Goal: Check status: Check status

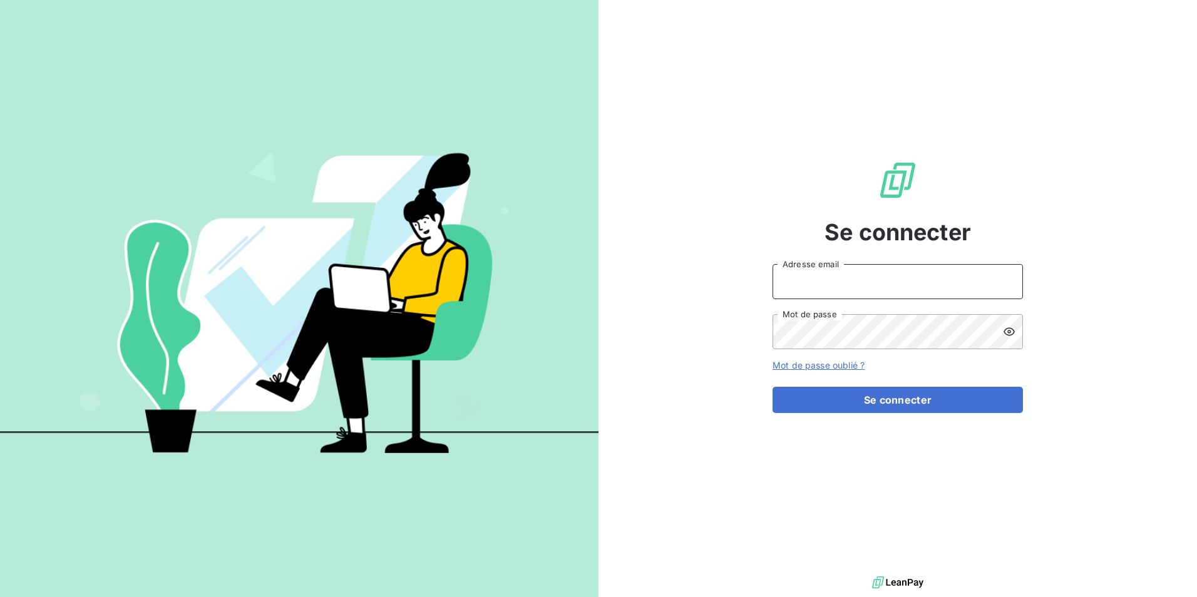
click at [946, 279] on input "Adresse email" at bounding box center [897, 281] width 250 height 35
type input "etrouillet@felix.fr"
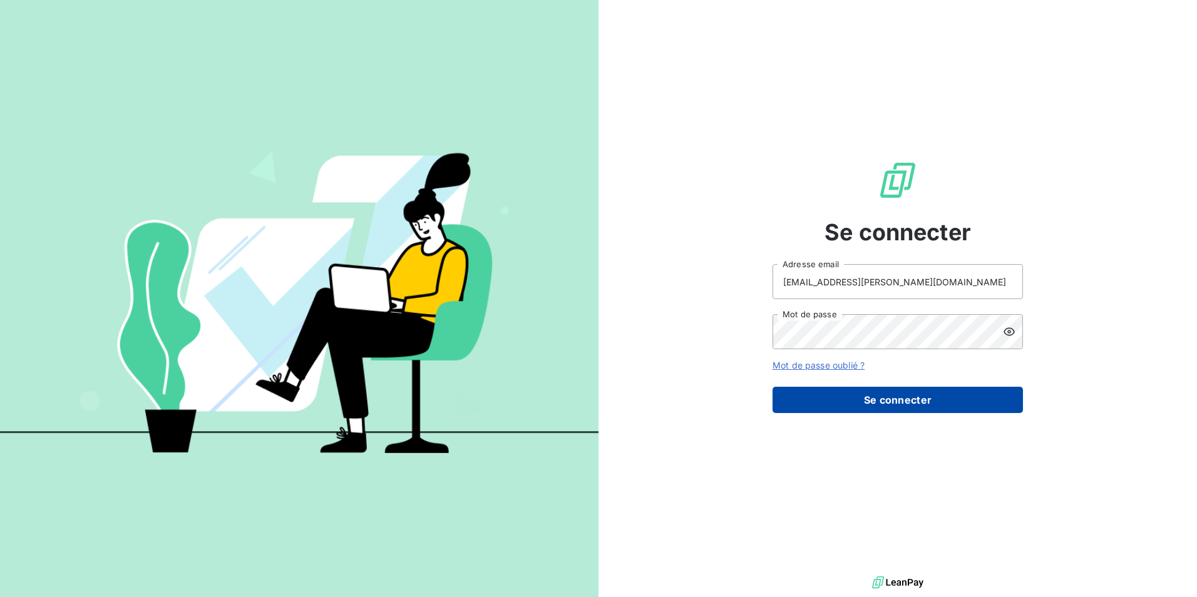
click at [955, 402] on button "Se connecter" at bounding box center [897, 400] width 250 height 26
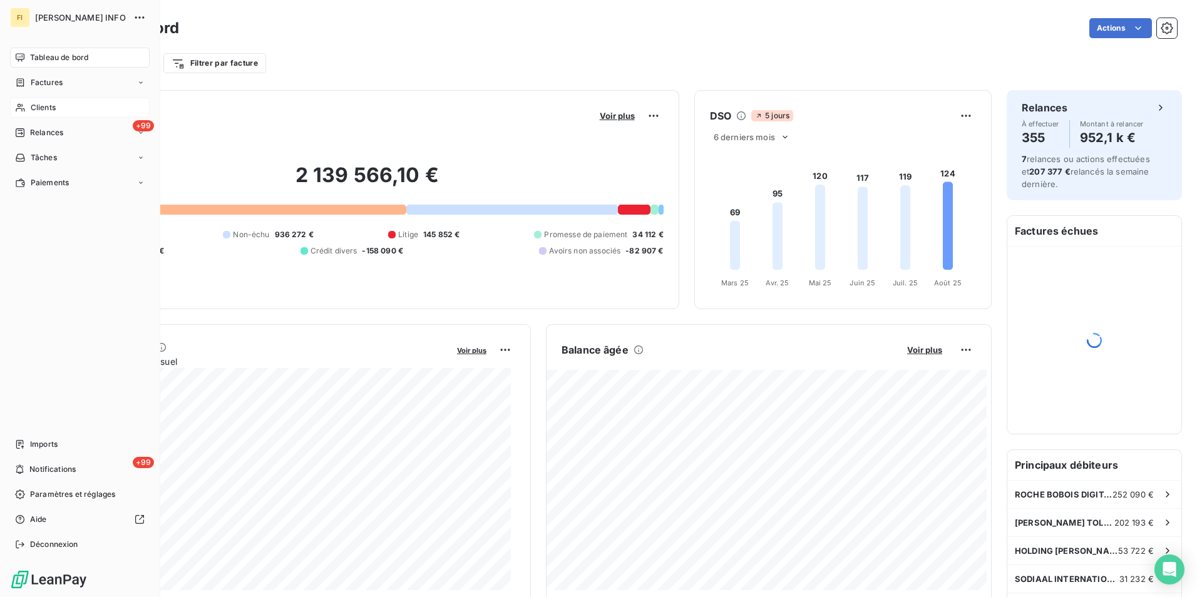
click at [21, 108] on icon at bounding box center [20, 108] width 11 height 10
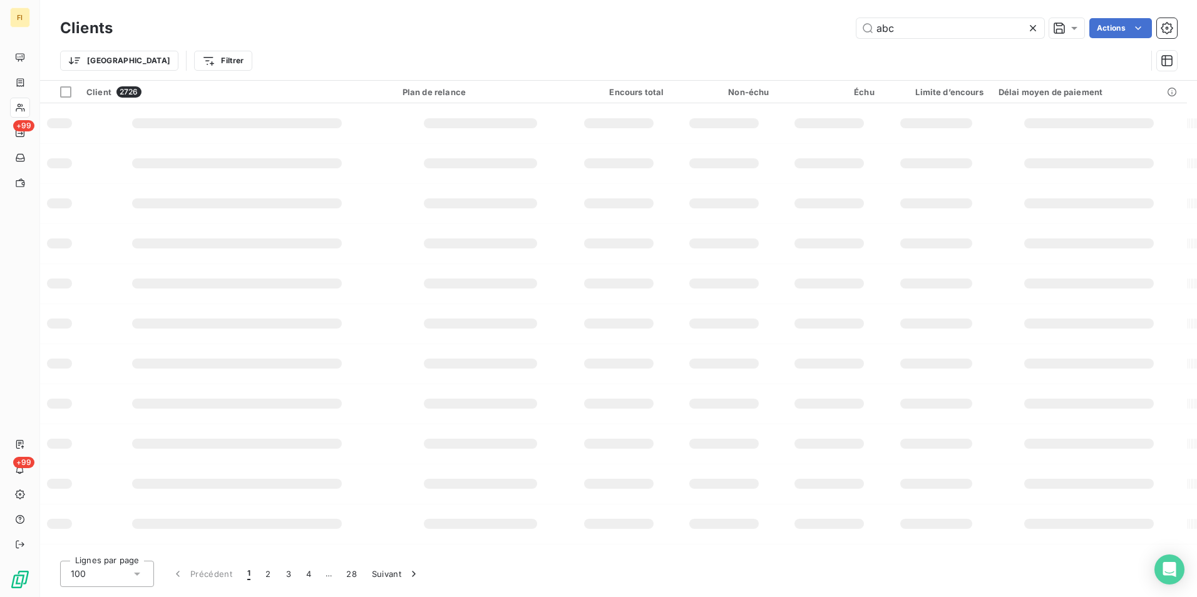
type input "abc"
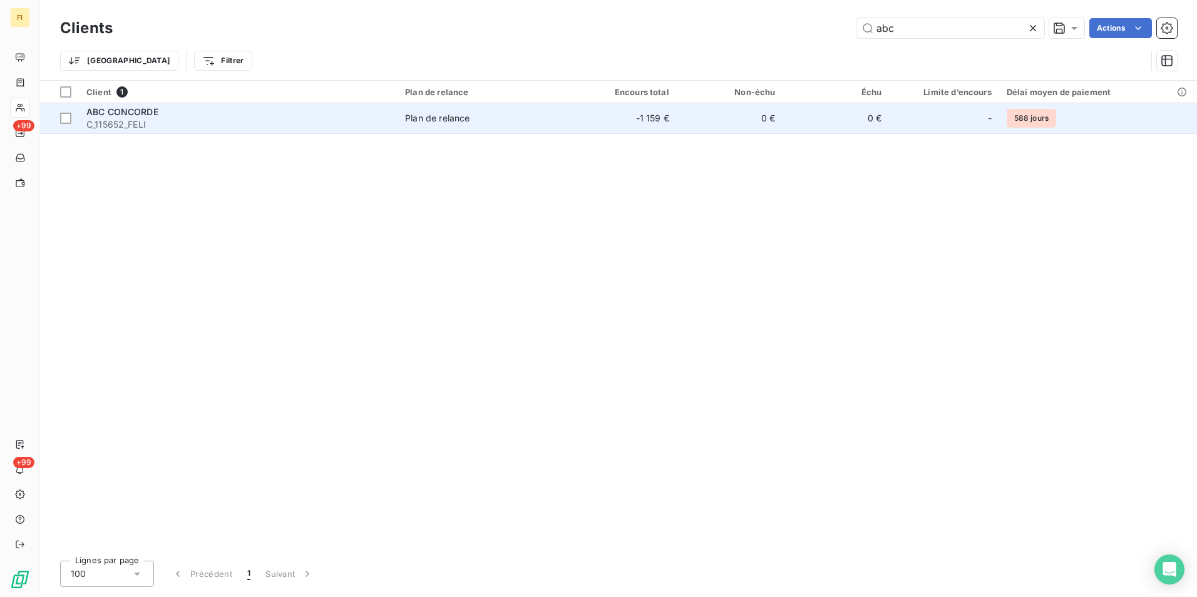
click at [671, 114] on td "-1 159 €" at bounding box center [623, 118] width 106 height 30
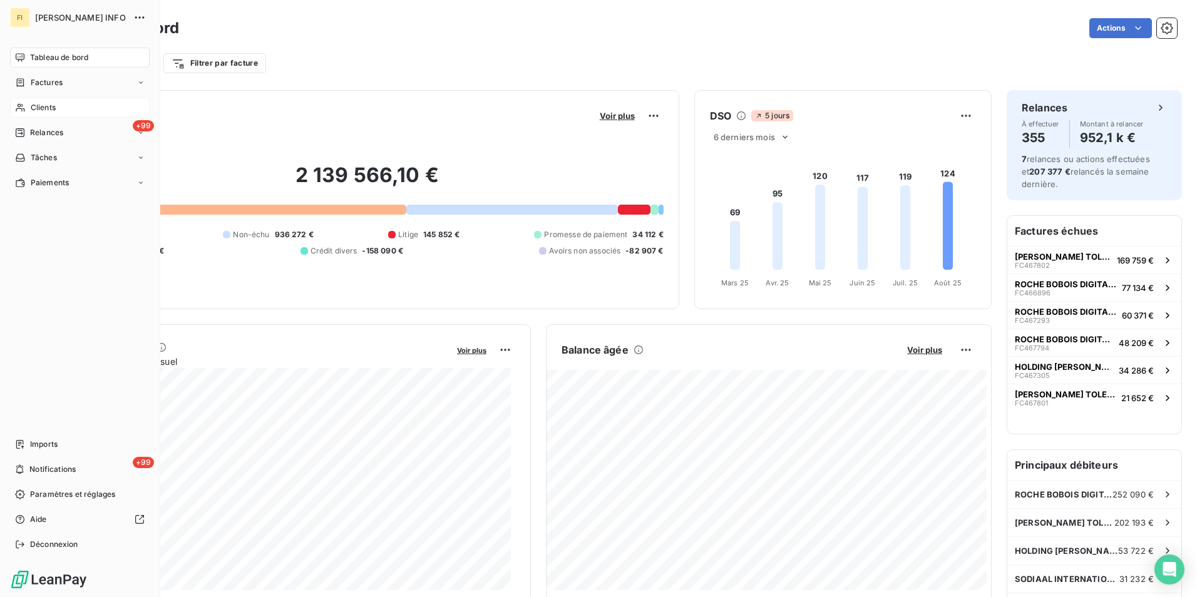
click at [17, 105] on icon at bounding box center [20, 108] width 11 height 10
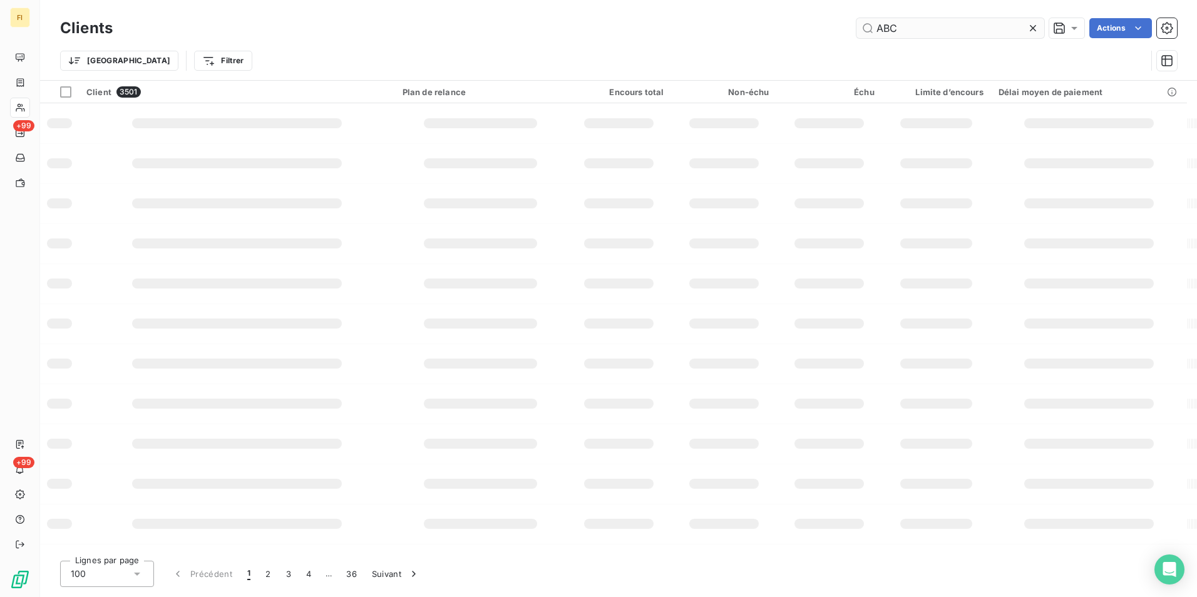
type input "ABC"
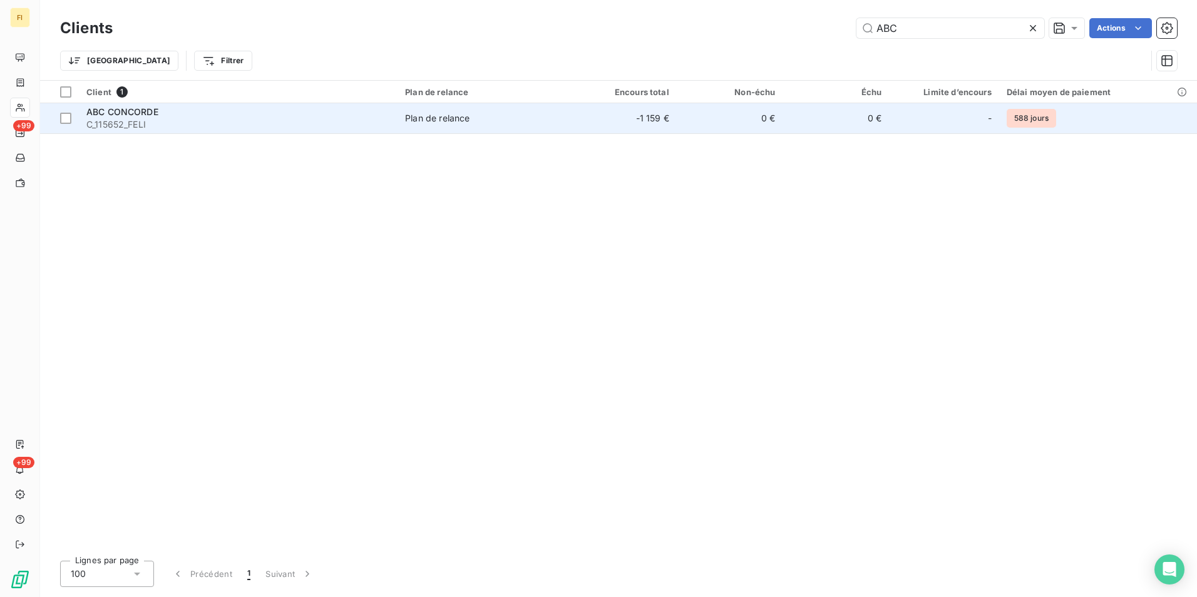
click at [630, 116] on td "-1 159 €" at bounding box center [623, 118] width 106 height 30
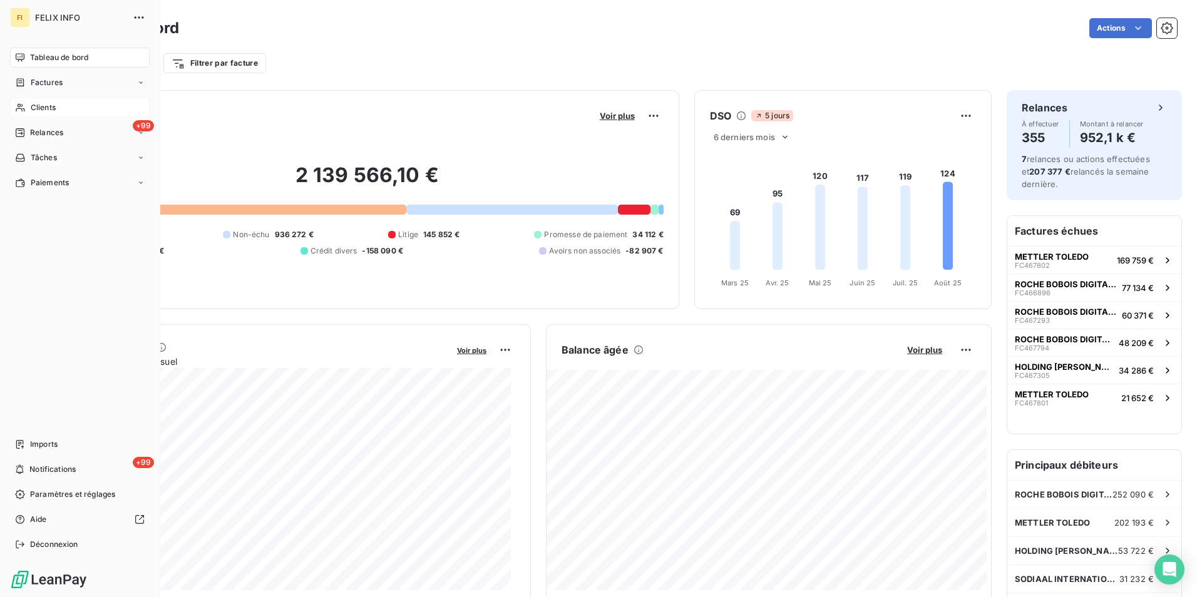
click at [20, 108] on icon at bounding box center [20, 108] width 11 height 10
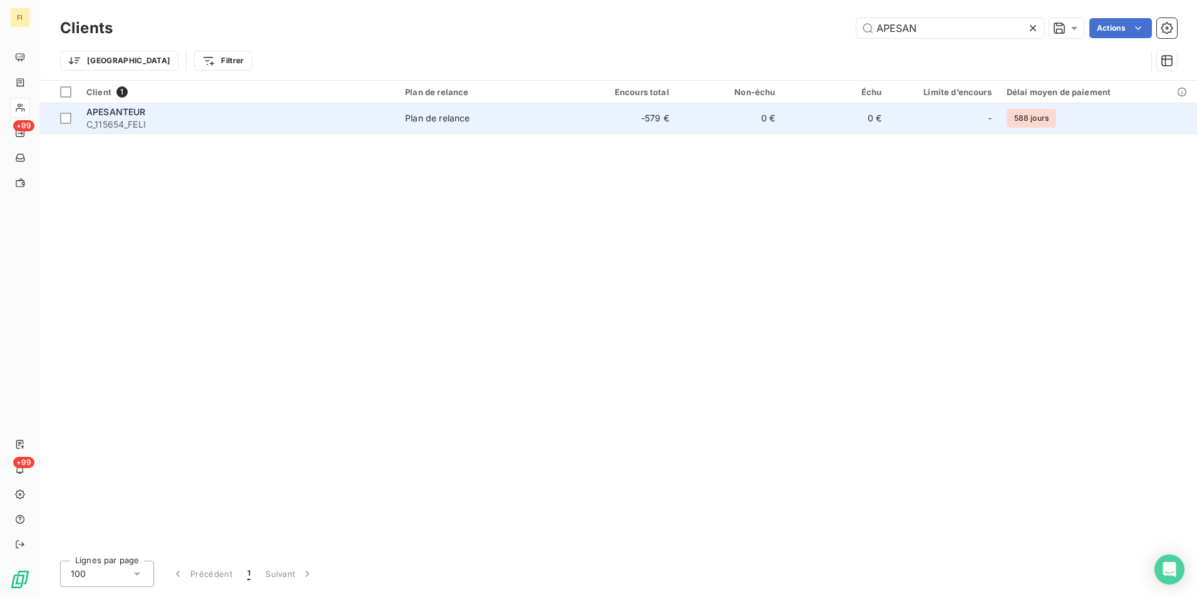
type input "APESAN"
click at [657, 118] on td "-579 €" at bounding box center [623, 118] width 106 height 30
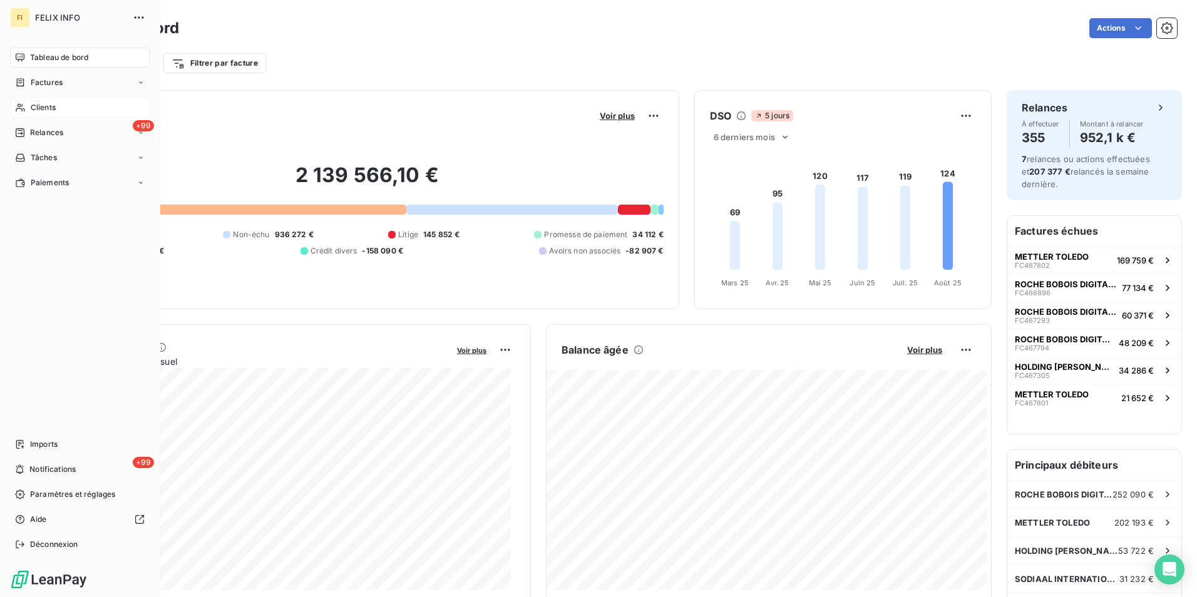
click at [34, 105] on span "Clients" at bounding box center [43, 107] width 25 height 11
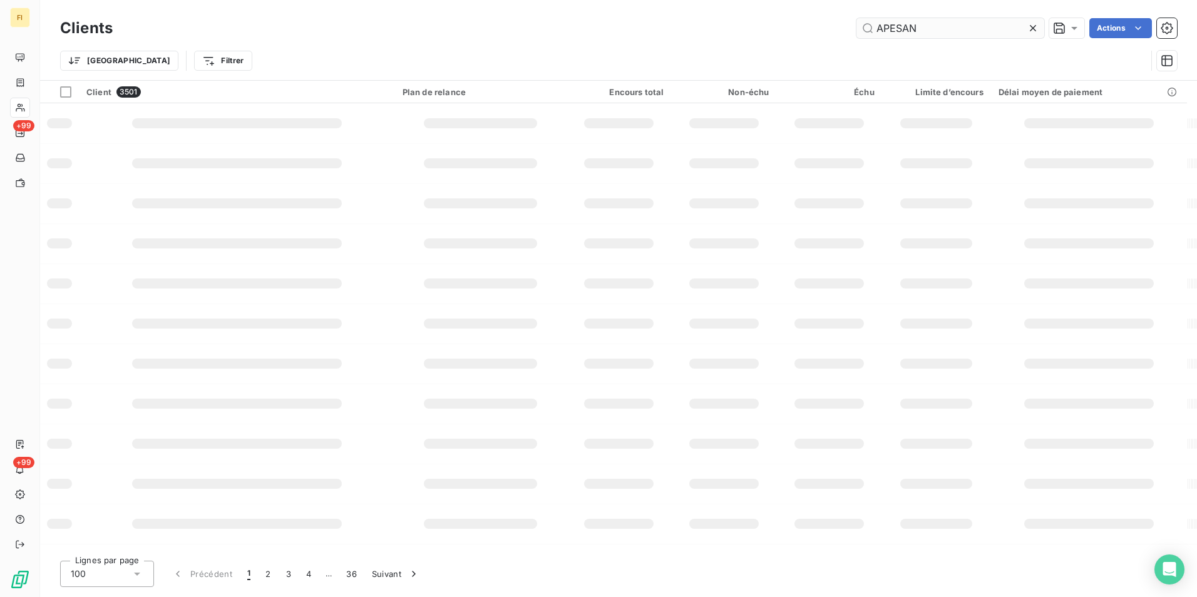
type input "APESAN"
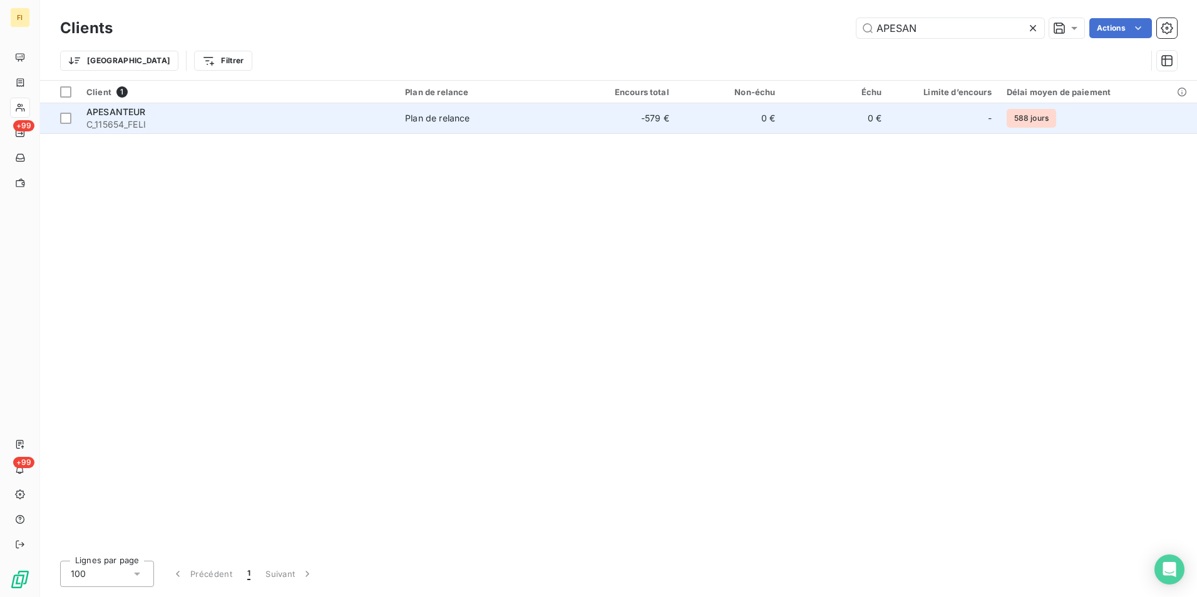
click at [613, 128] on td "-579 €" at bounding box center [623, 118] width 106 height 30
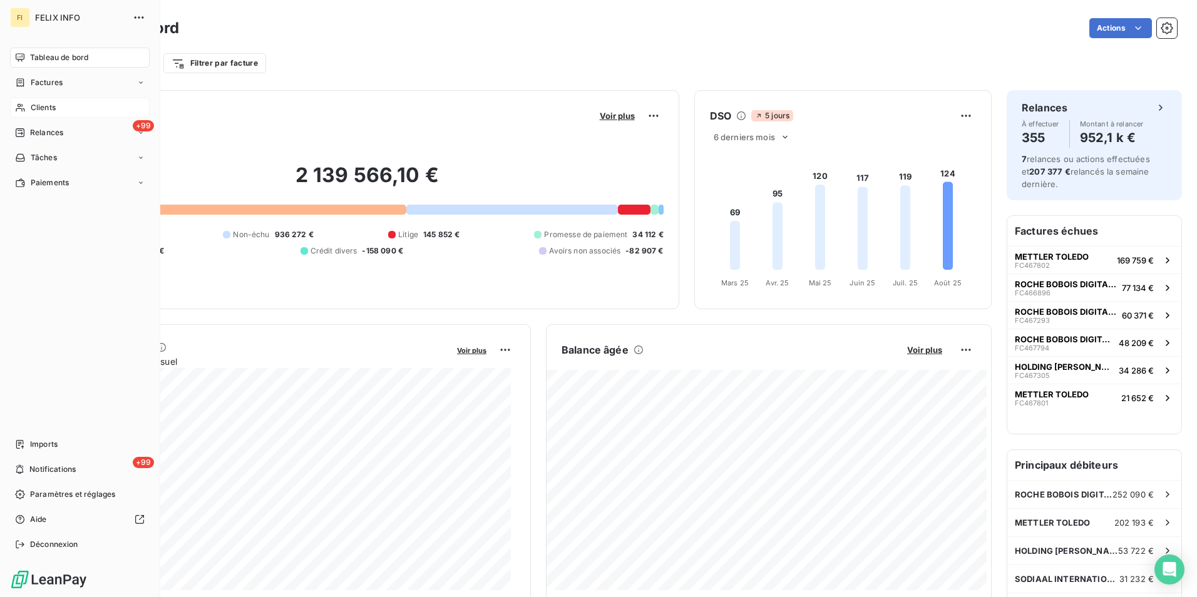
click at [28, 103] on div "Clients" at bounding box center [80, 108] width 140 height 20
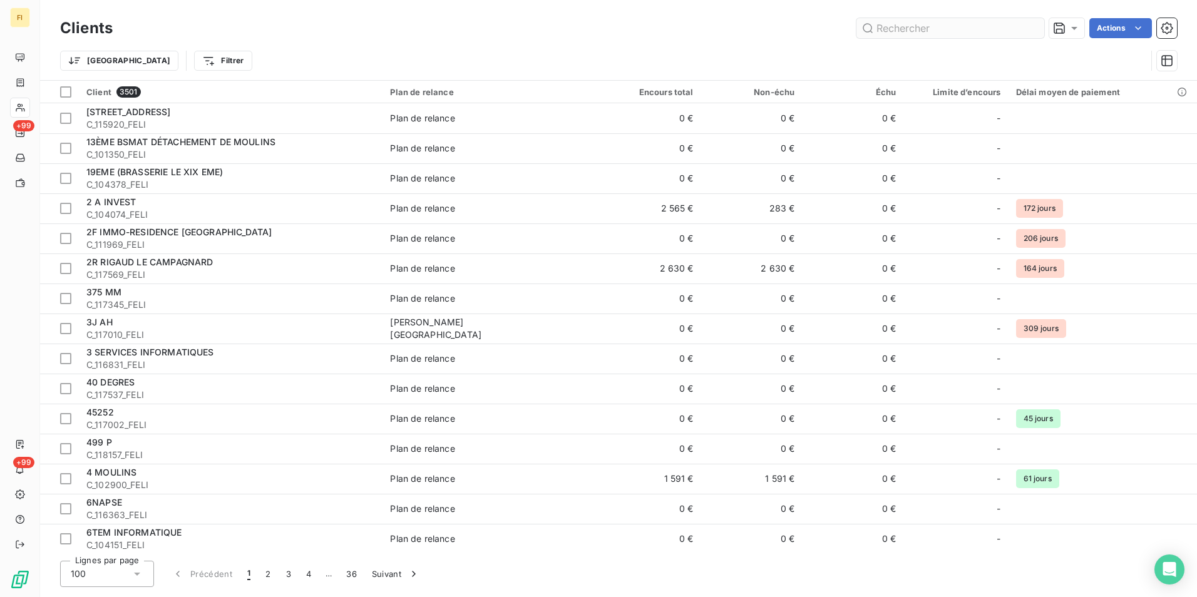
click at [983, 29] on input "text" at bounding box center [950, 28] width 188 height 20
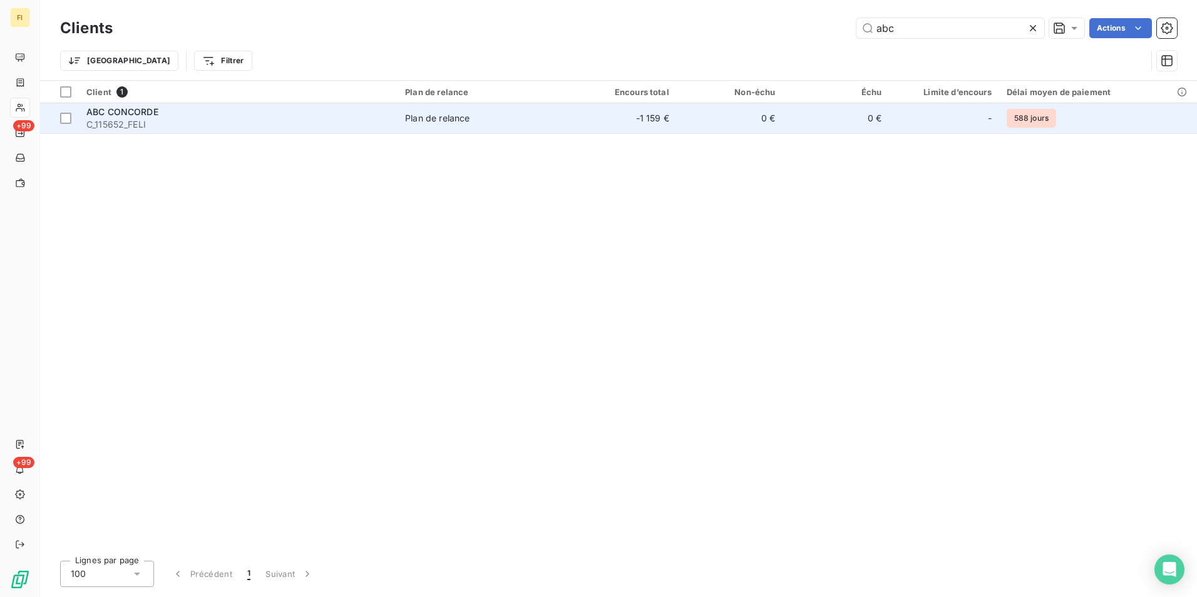
type input "abc"
click at [568, 131] on td "Plan de relance" at bounding box center [483, 118] width 173 height 30
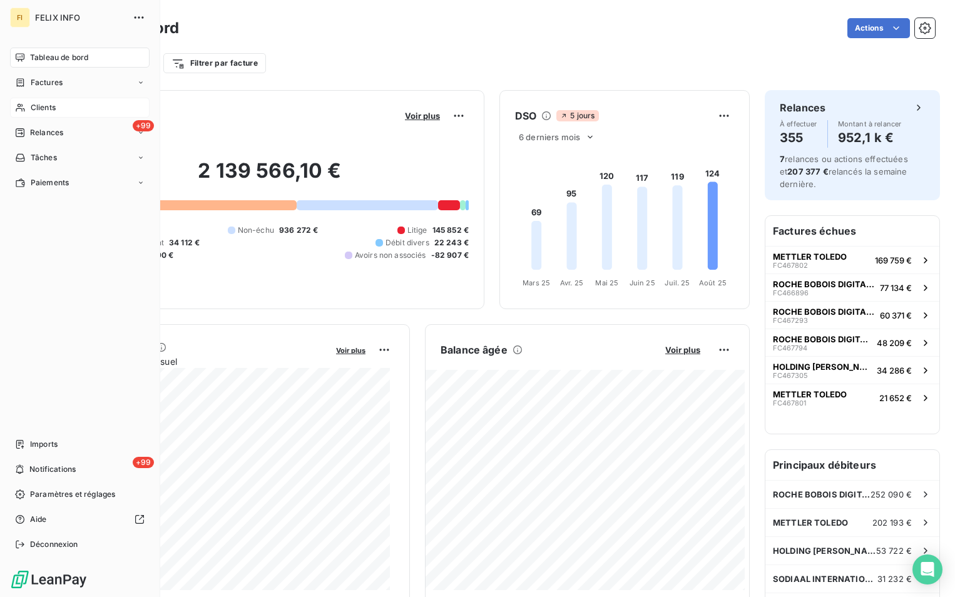
click at [38, 105] on span "Clients" at bounding box center [43, 107] width 25 height 11
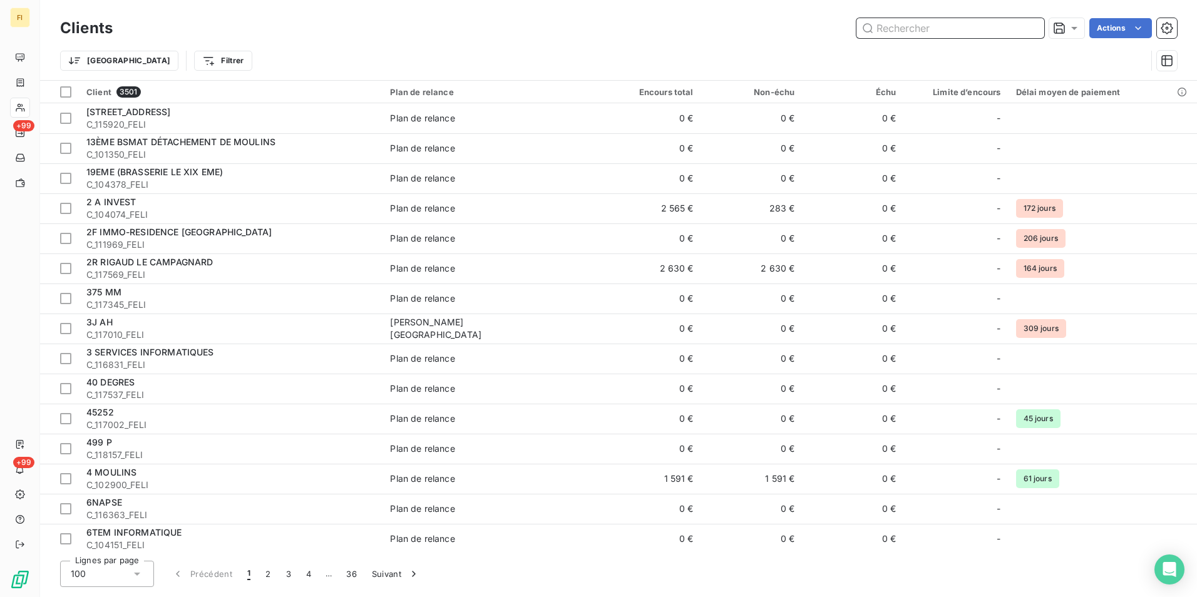
click at [894, 21] on input "text" at bounding box center [950, 28] width 188 height 20
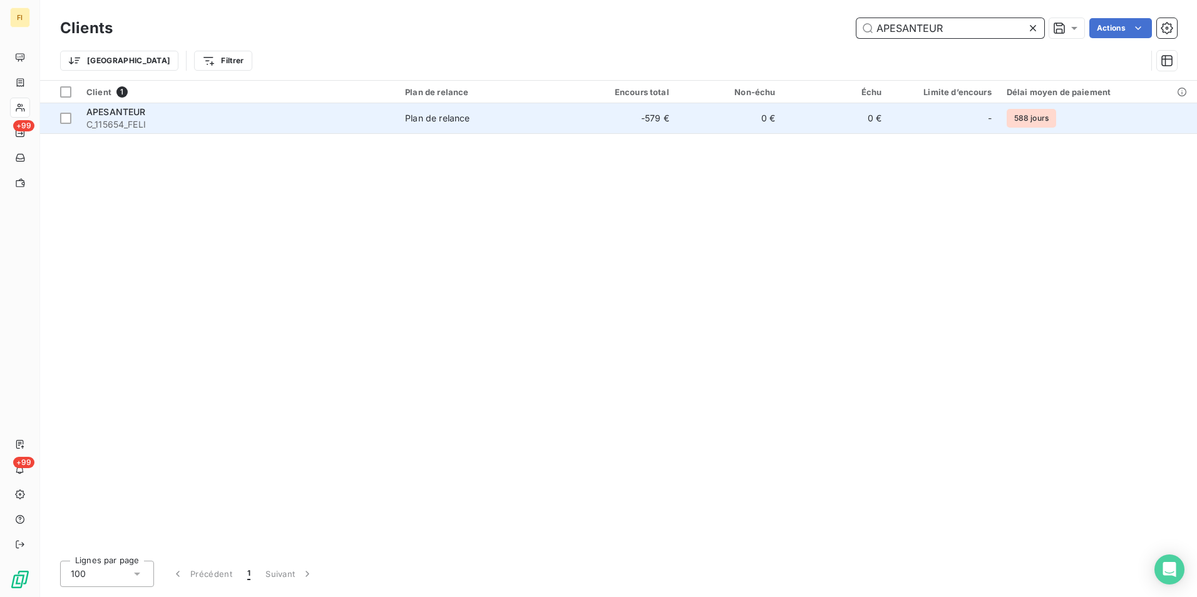
type input "APESANTEUR"
click at [809, 115] on td "0 €" at bounding box center [835, 118] width 106 height 30
